Goal: Transaction & Acquisition: Purchase product/service

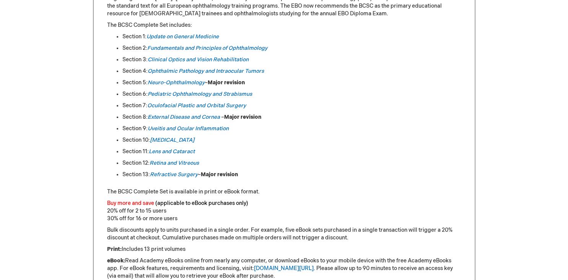
scroll to position [424, 0]
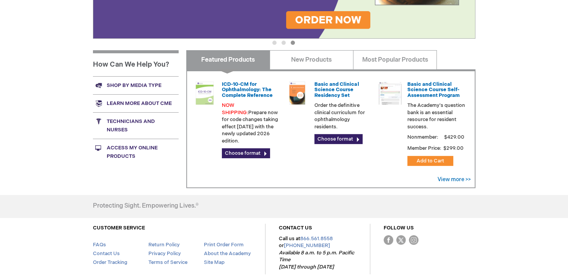
scroll to position [254, 0]
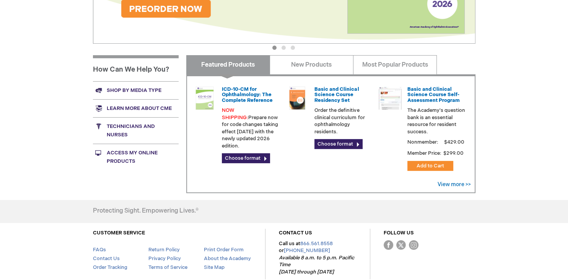
click at [490, 116] on div "Log In Search My Cart CLOSE RECENTLY ADDED ITEM(S) Close There are no items in …" at bounding box center [284, 33] width 568 height 575
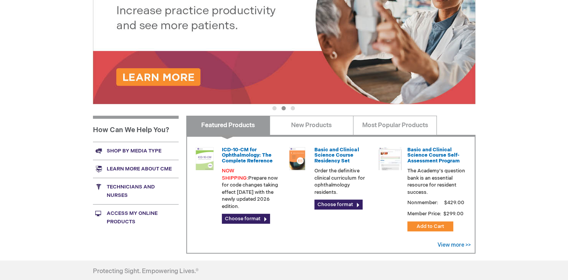
scroll to position [153, 0]
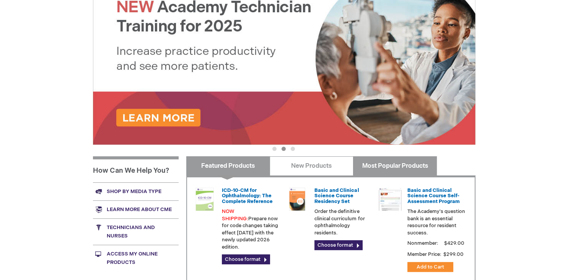
click at [419, 163] on link "Most Popular Products" at bounding box center [395, 165] width 84 height 19
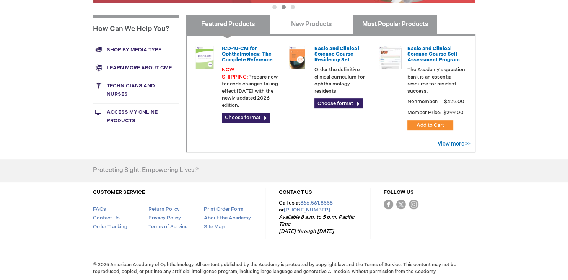
scroll to position [279, 0]
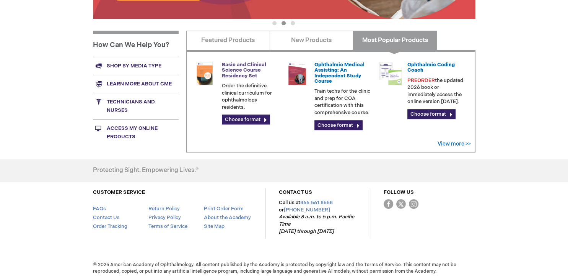
click at [243, 62] on link "Basic and Clinical Science Course Residency Set" at bounding box center [244, 70] width 44 height 17
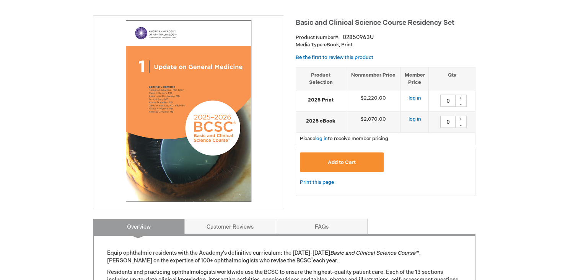
scroll to position [101, 0]
